Goal: Information Seeking & Learning: Learn about a topic

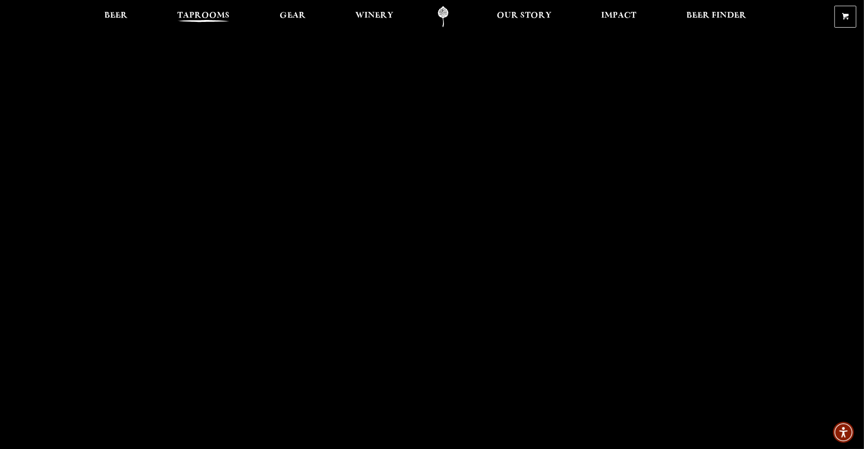
click at [205, 15] on span "Taprooms" at bounding box center [203, 16] width 52 height 8
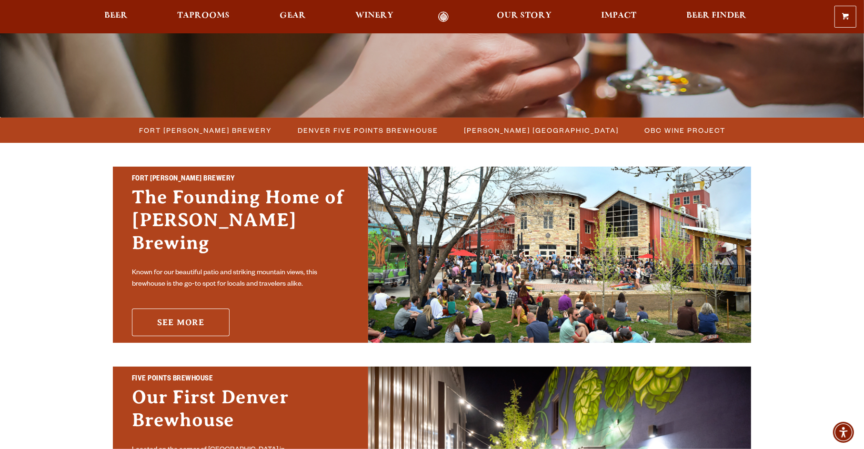
scroll to position [238, 0]
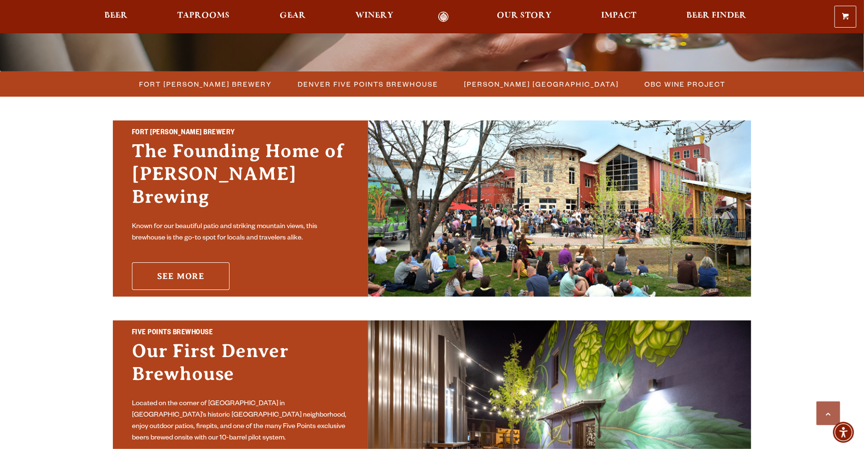
click at [194, 262] on link "See More" at bounding box center [181, 276] width 98 height 28
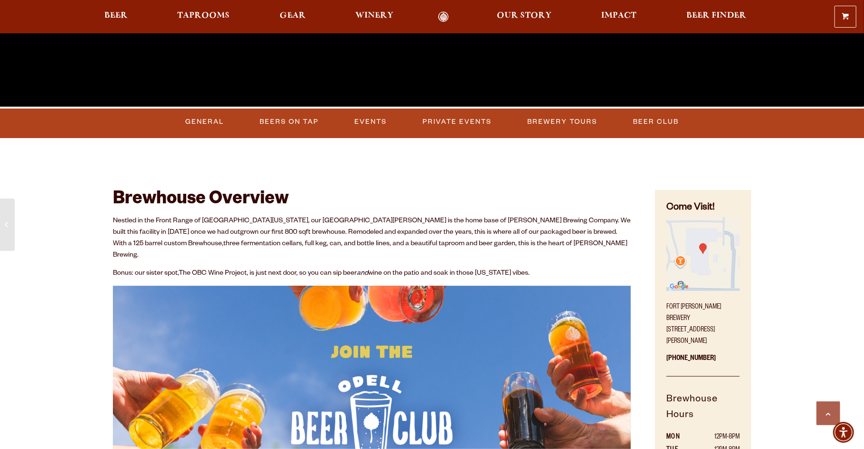
scroll to position [381, 0]
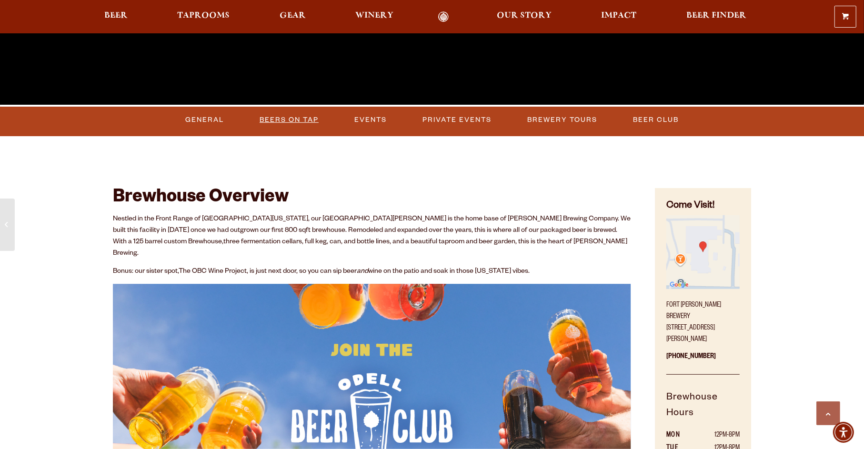
click at [302, 123] on link "Beers on Tap" at bounding box center [289, 120] width 67 height 22
click at [463, 113] on link "Private Events" at bounding box center [464, 120] width 77 height 22
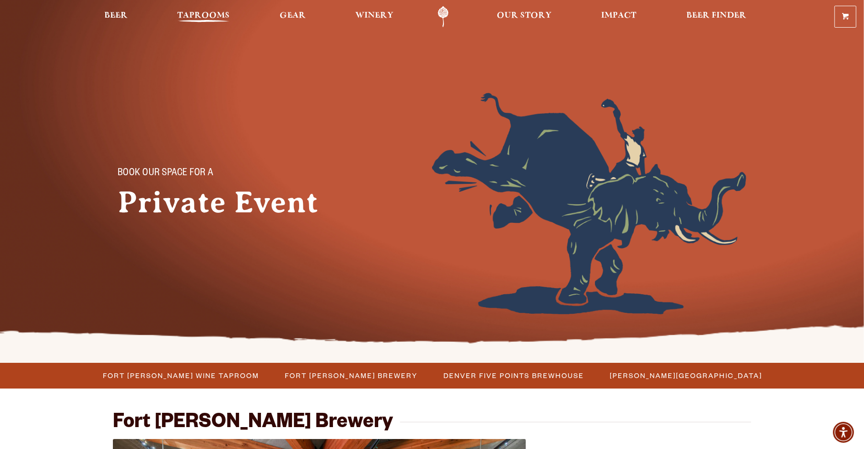
click at [203, 16] on span "Taprooms" at bounding box center [203, 16] width 52 height 8
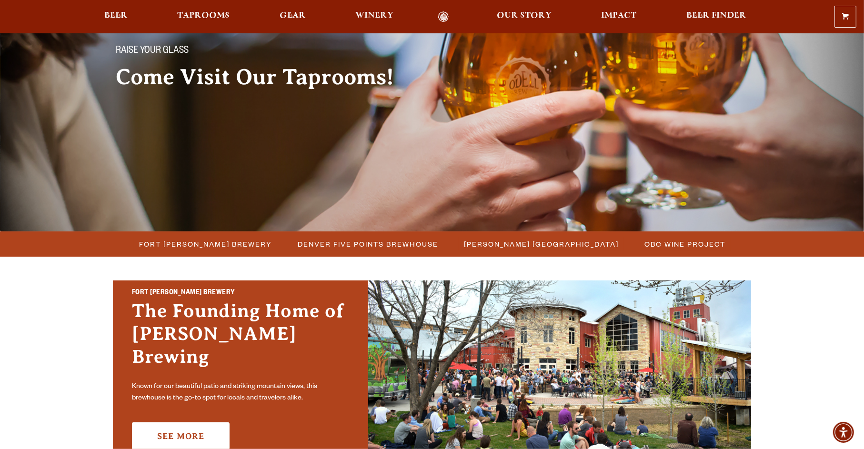
scroll to position [191, 0]
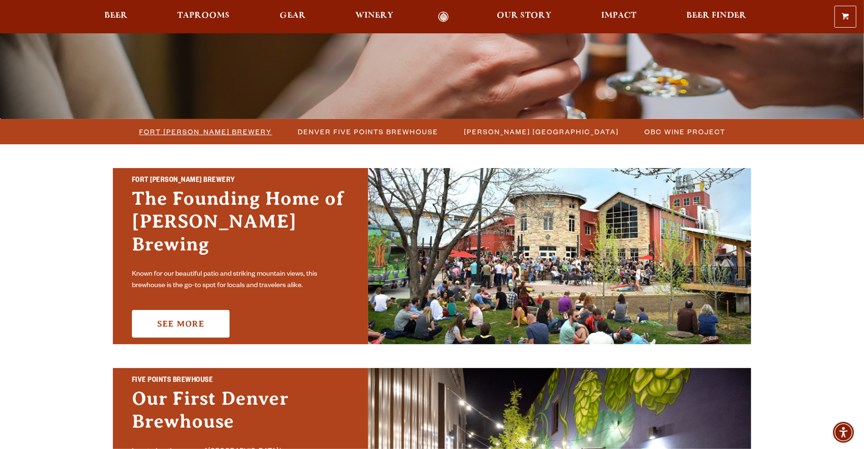
click at [223, 131] on span "Fort [PERSON_NAME] Brewery" at bounding box center [206, 132] width 133 height 14
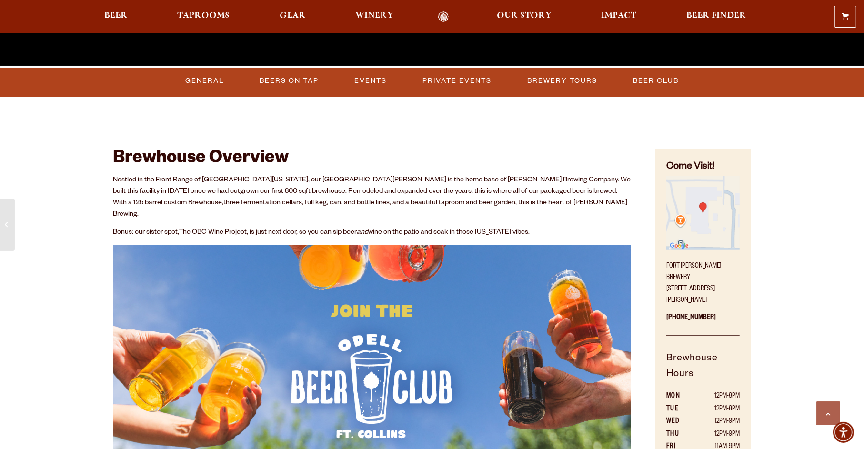
scroll to position [381, 0]
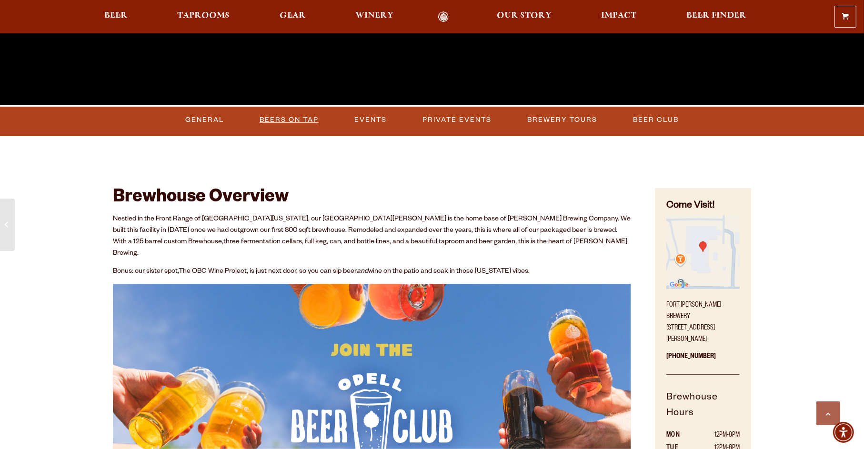
click at [294, 111] on link "Beers on Tap" at bounding box center [289, 120] width 67 height 22
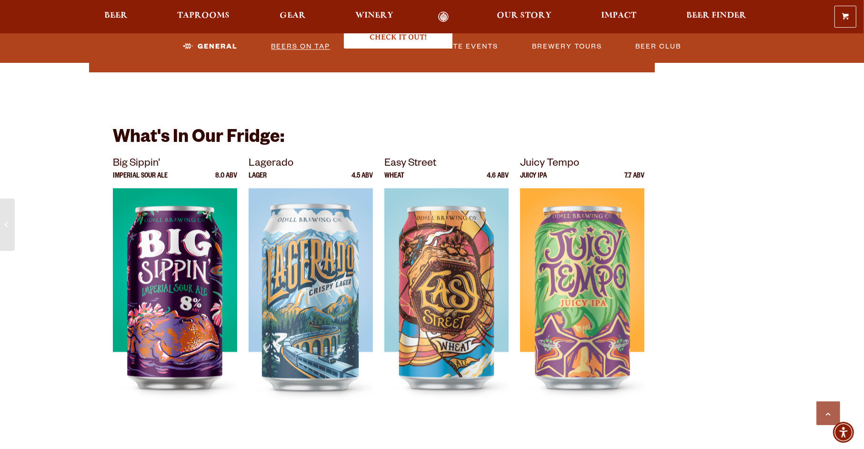
scroll to position [1572, 0]
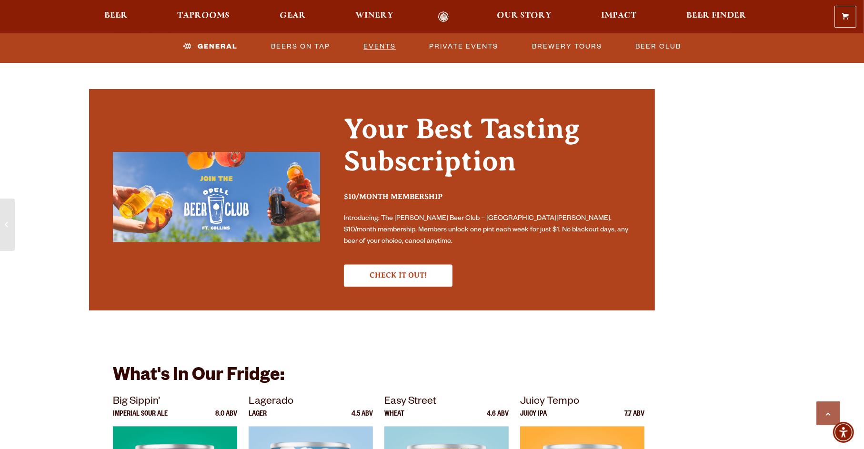
click at [381, 46] on link "Events" at bounding box center [380, 47] width 40 height 22
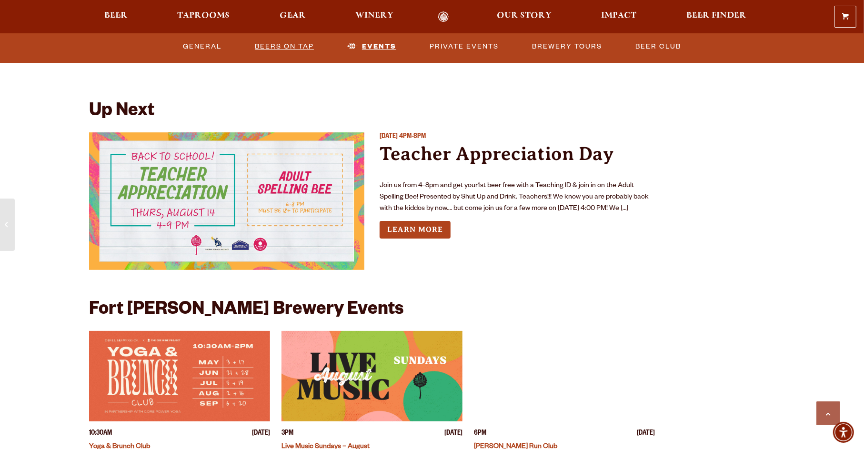
scroll to position [2187, 0]
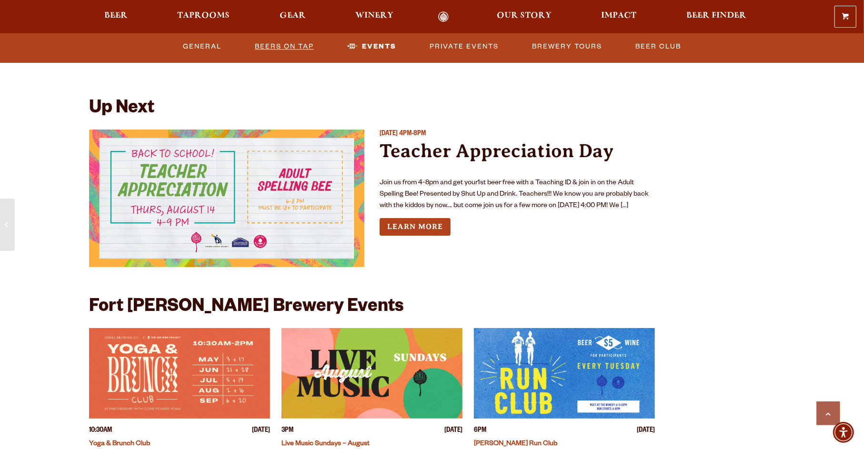
click at [304, 44] on link "Beers on Tap" at bounding box center [284, 47] width 67 height 22
click at [205, 44] on link "General" at bounding box center [202, 47] width 46 height 22
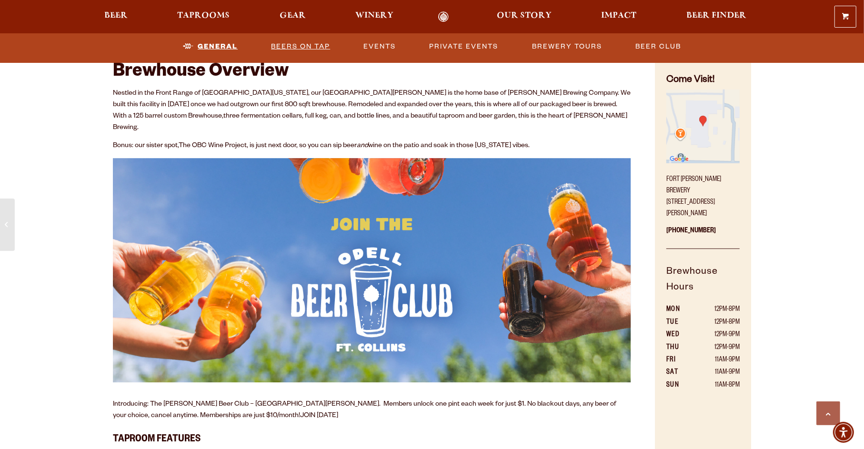
scroll to position [485, 0]
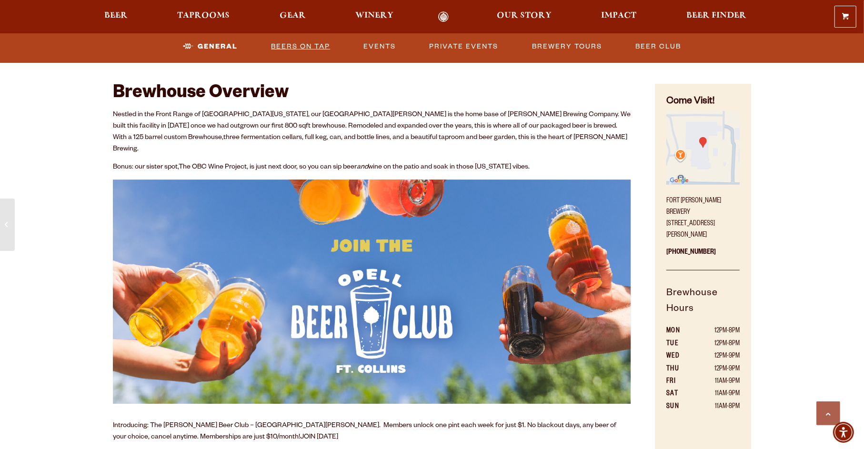
click at [276, 43] on link "Beers on Tap" at bounding box center [300, 47] width 67 height 22
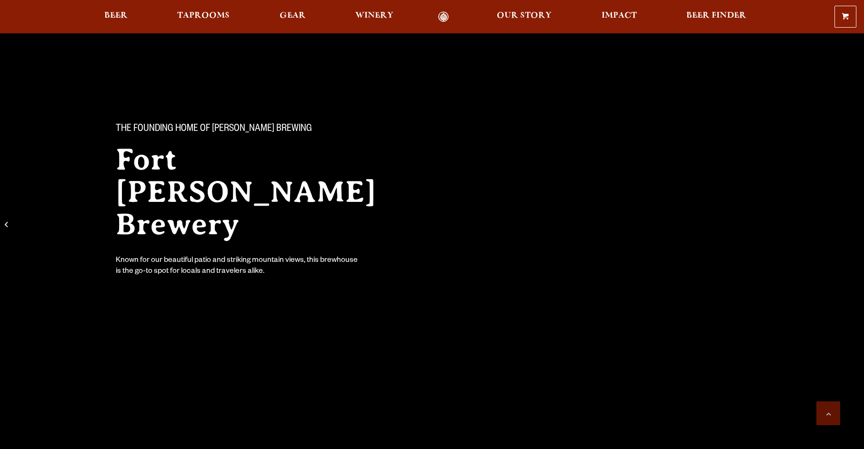
scroll to position [485, 0]
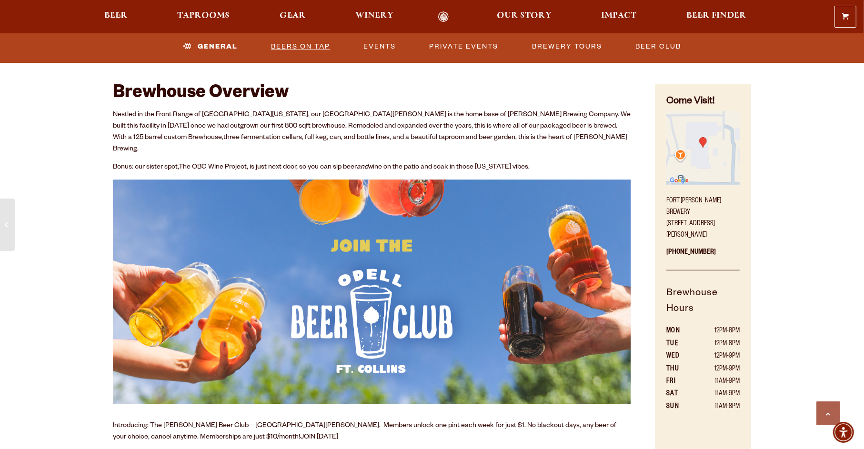
click at [282, 49] on link "Beers on Tap" at bounding box center [300, 47] width 67 height 22
click at [282, 49] on link "Beers on Tap" at bounding box center [293, 47] width 84 height 22
click at [580, 46] on link "Brewery Tours" at bounding box center [567, 47] width 78 height 22
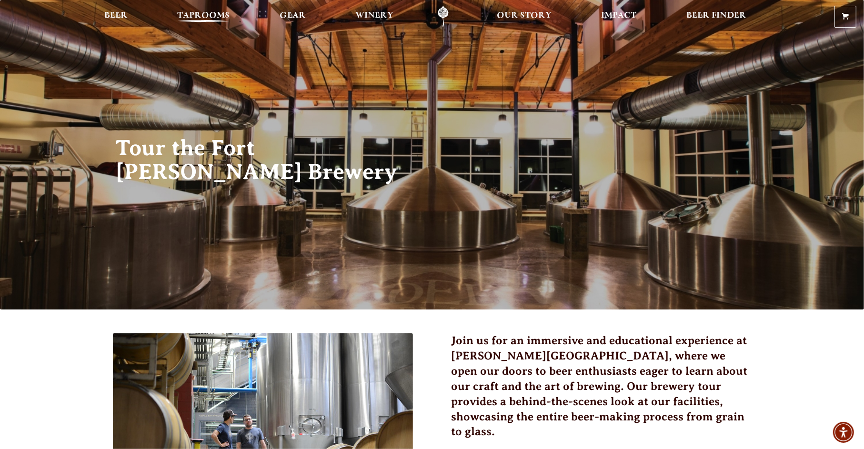
click at [207, 12] on span "Taprooms" at bounding box center [203, 16] width 52 height 8
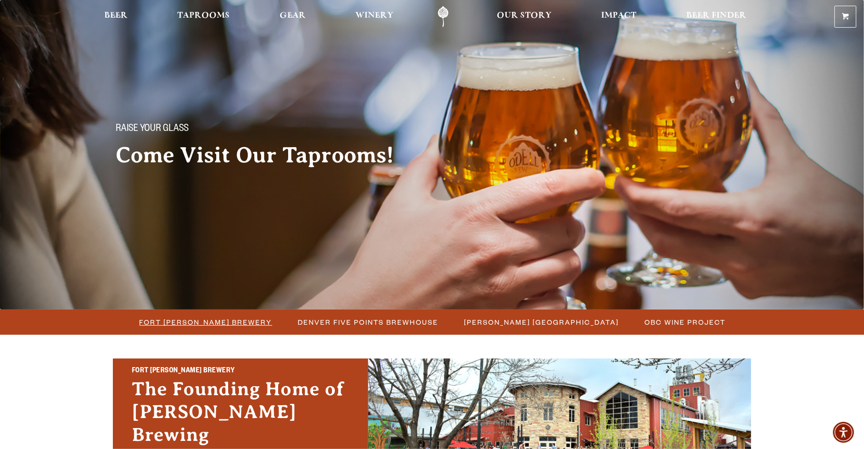
click at [214, 327] on span "Fort [PERSON_NAME] Brewery" at bounding box center [206, 322] width 133 height 14
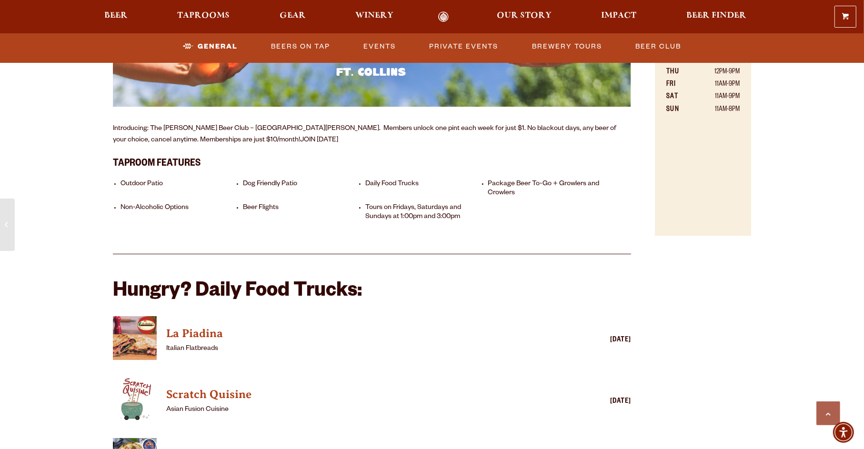
scroll to position [810, 0]
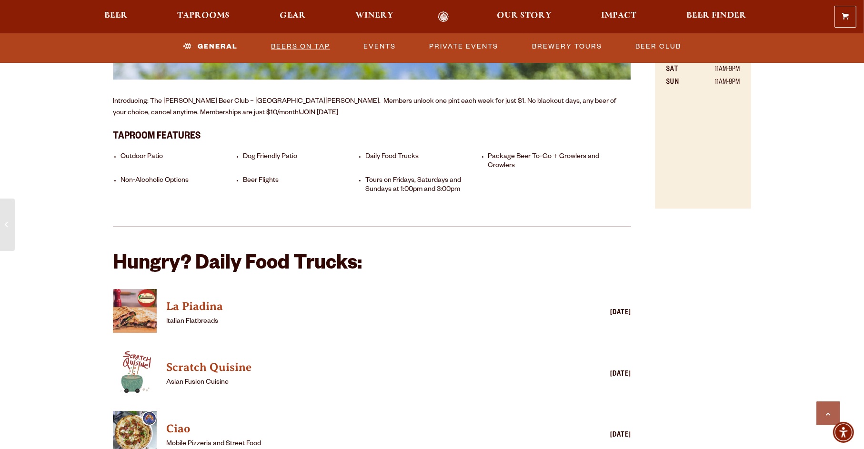
click at [310, 44] on link "Beers on Tap" at bounding box center [300, 47] width 67 height 22
click at [372, 47] on link "Events" at bounding box center [381, 47] width 40 height 22
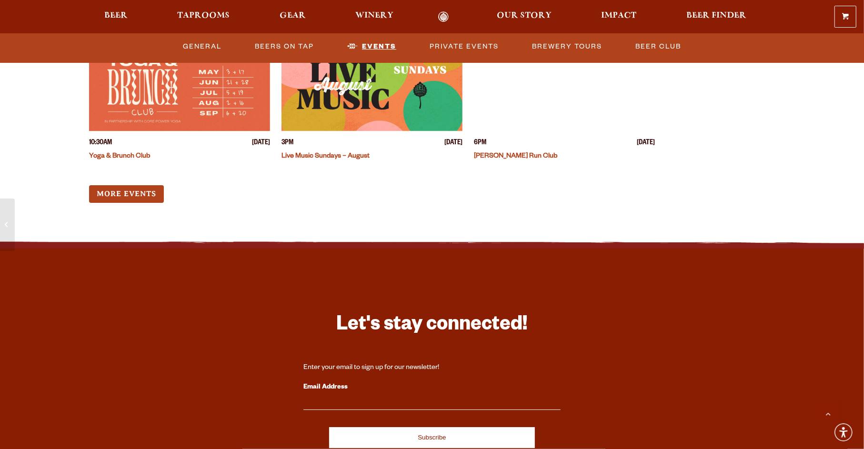
scroll to position [2425, 0]
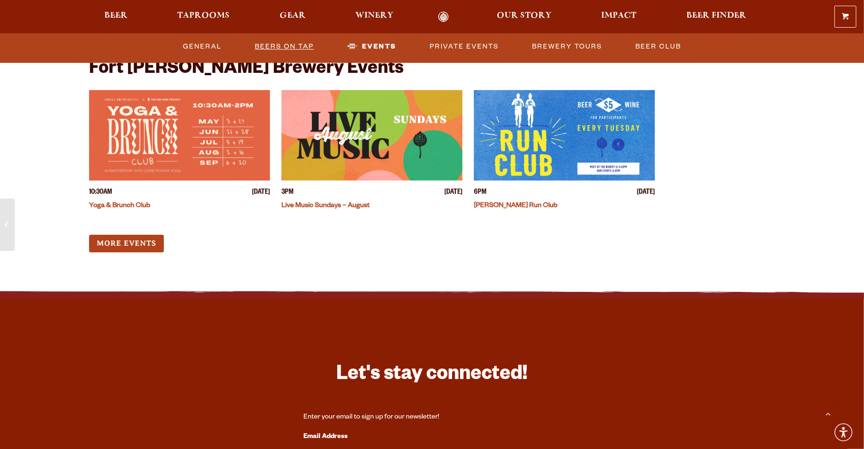
click at [288, 42] on link "Beers on Tap" at bounding box center [284, 47] width 67 height 22
click at [288, 42] on link "Beers on Tap" at bounding box center [293, 47] width 84 height 22
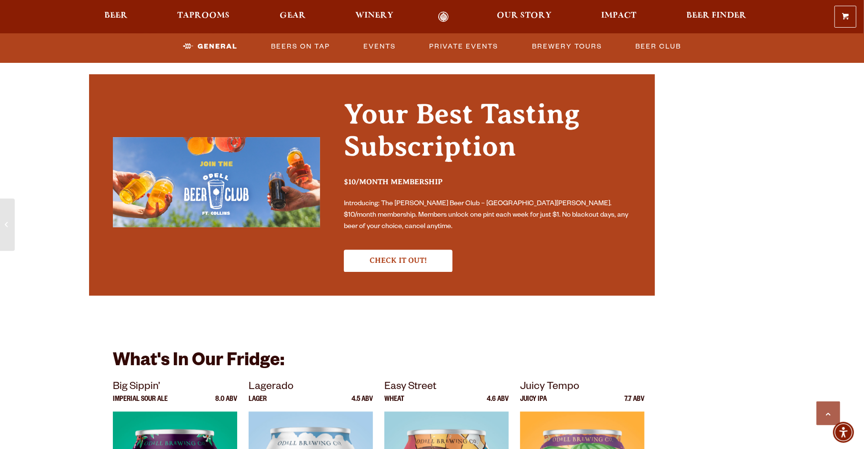
scroll to position [1572, 0]
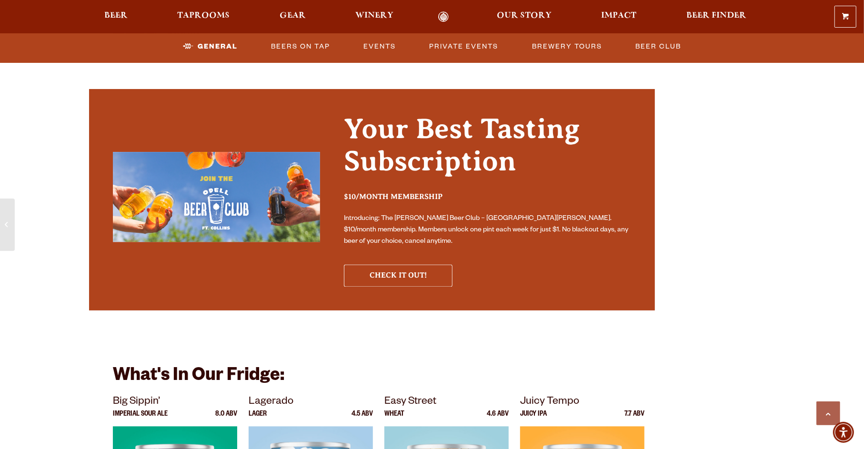
click at [405, 264] on link "Check it out!" at bounding box center [398, 275] width 109 height 22
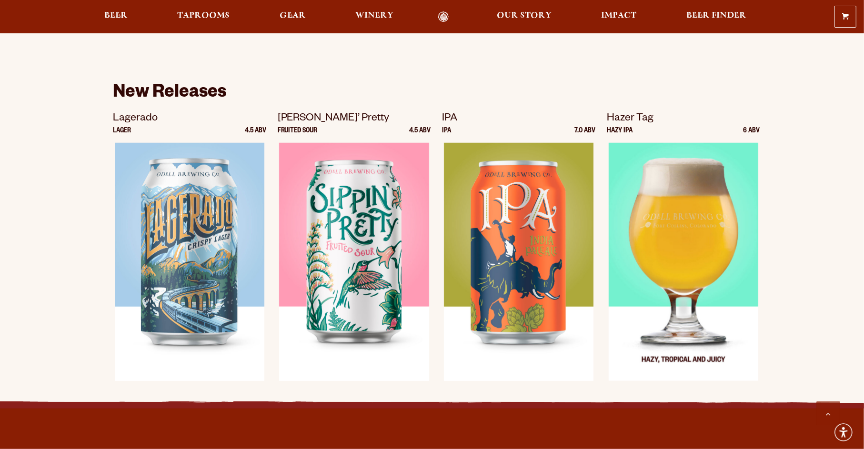
scroll to position [572, 0]
